Goal: Task Accomplishment & Management: Complete application form

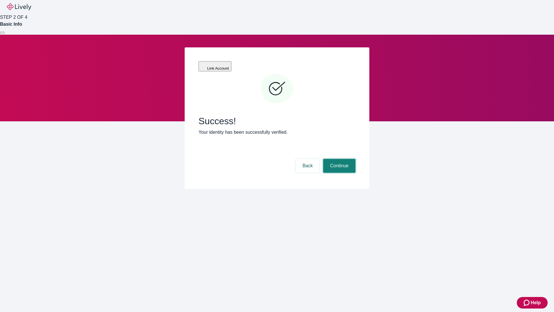
click at [339, 159] on button "Continue" at bounding box center [339, 166] width 32 height 14
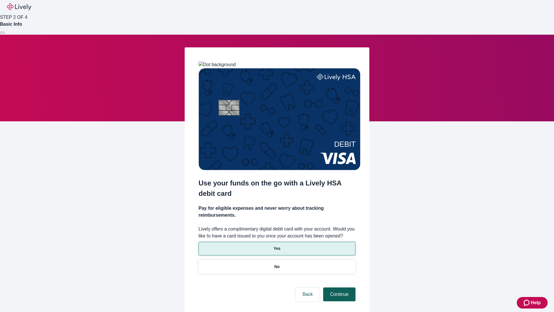
click at [277, 245] on p "Yes" at bounding box center [277, 248] width 7 height 6
click at [339, 287] on button "Continue" at bounding box center [339, 294] width 32 height 14
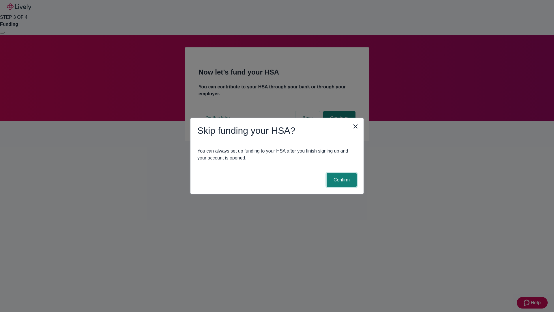
click at [341, 180] on button "Confirm" at bounding box center [342, 180] width 30 height 14
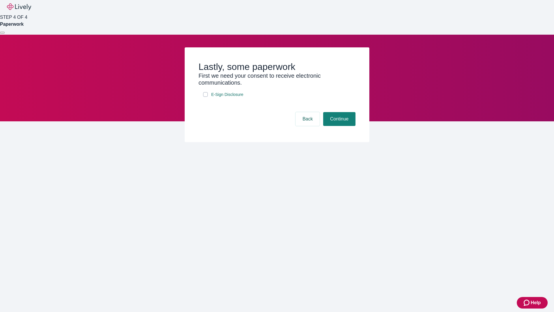
click at [205, 97] on input "E-Sign Disclosure" at bounding box center [205, 94] width 5 height 5
checkbox input "true"
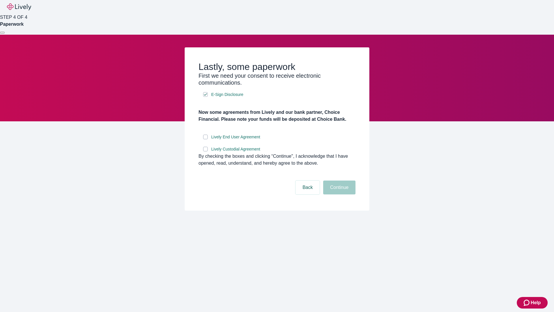
click at [205, 139] on input "Lively End User Agreement" at bounding box center [205, 136] width 5 height 5
checkbox input "true"
click at [205, 151] on input "Lively Custodial Agreement" at bounding box center [205, 149] width 5 height 5
checkbox input "true"
click at [339, 194] on button "Continue" at bounding box center [339, 187] width 32 height 14
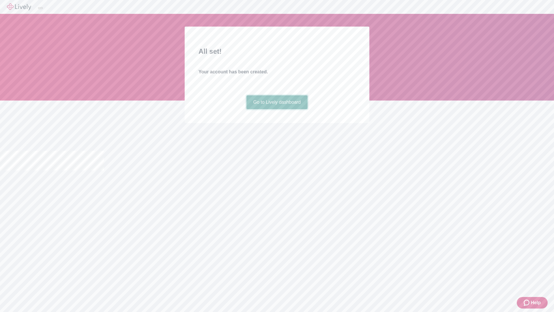
click at [277, 109] on link "Go to Lively dashboard" at bounding box center [276, 102] width 61 height 14
